Goal: Information Seeking & Learning: Learn about a topic

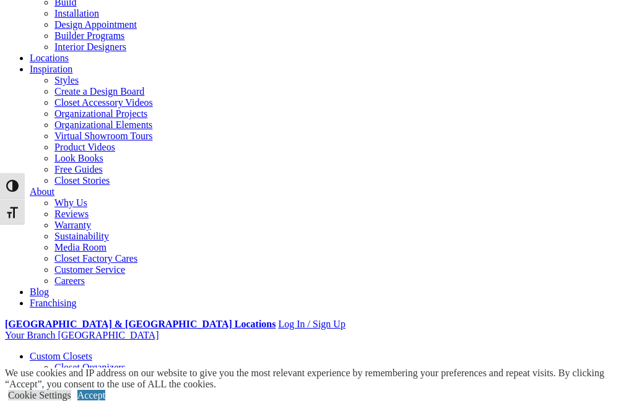
scroll to position [113, 0]
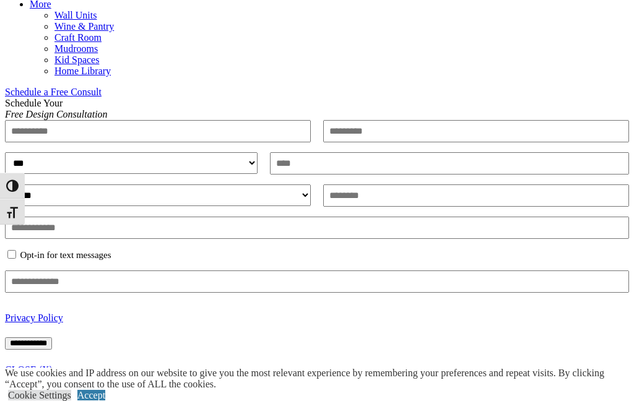
scroll to position [718, 0]
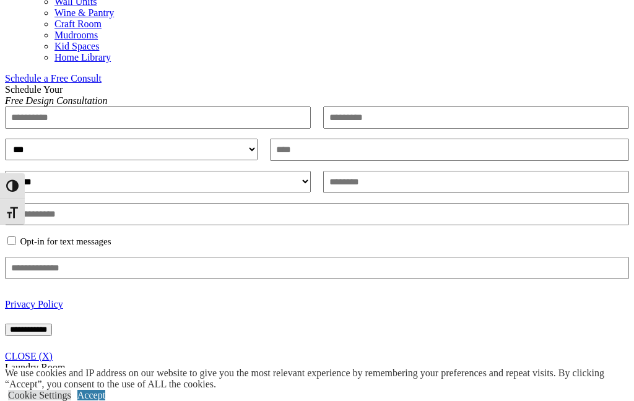
click at [102, 82] on span "Schedule a Free Consult (opens a dropdown menu)" at bounding box center [102, 78] width 0 height 11
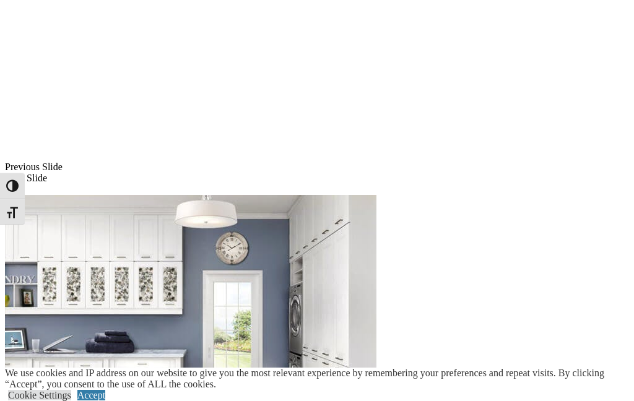
scroll to position [934, 0]
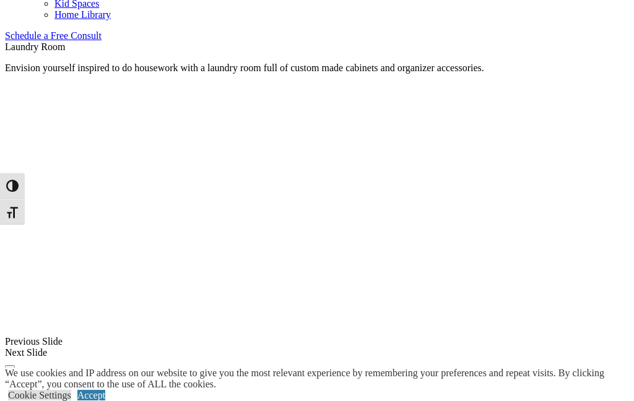
scroll to position [760, 0]
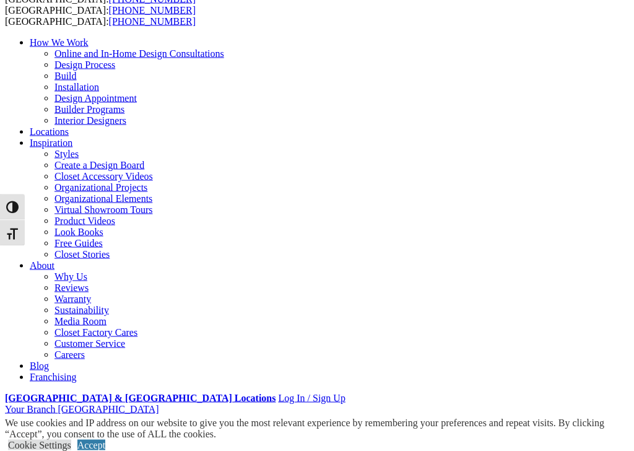
scroll to position [48, 0]
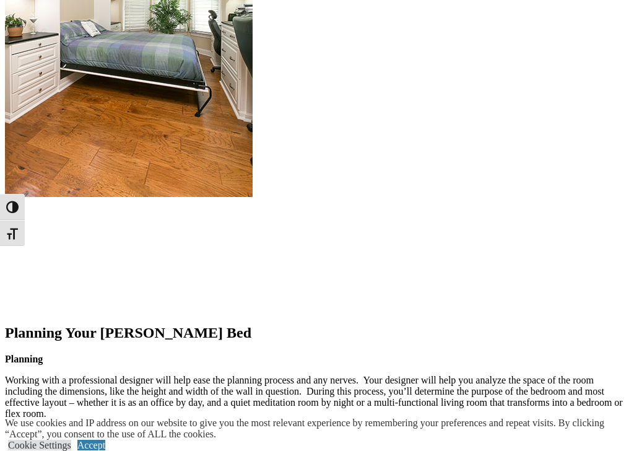
scroll to position [1483, 0]
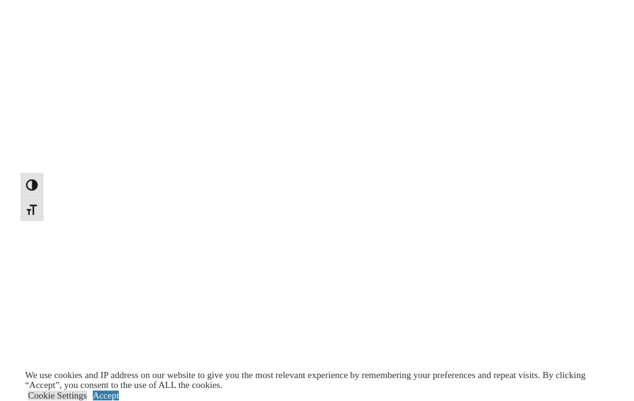
scroll to position [2583, 0]
